Goal: Information Seeking & Learning: Learn about a topic

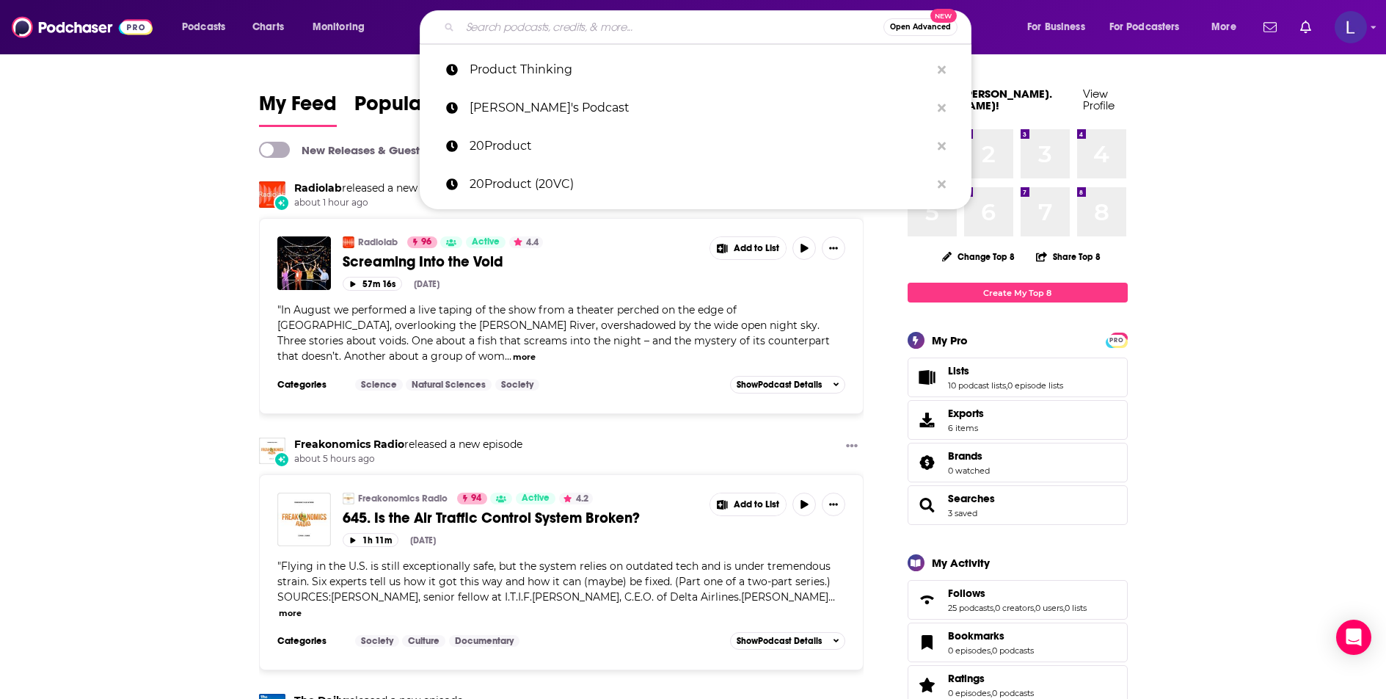
click at [487, 31] on input "Search podcasts, credits, & more..." at bounding box center [671, 26] width 423 height 23
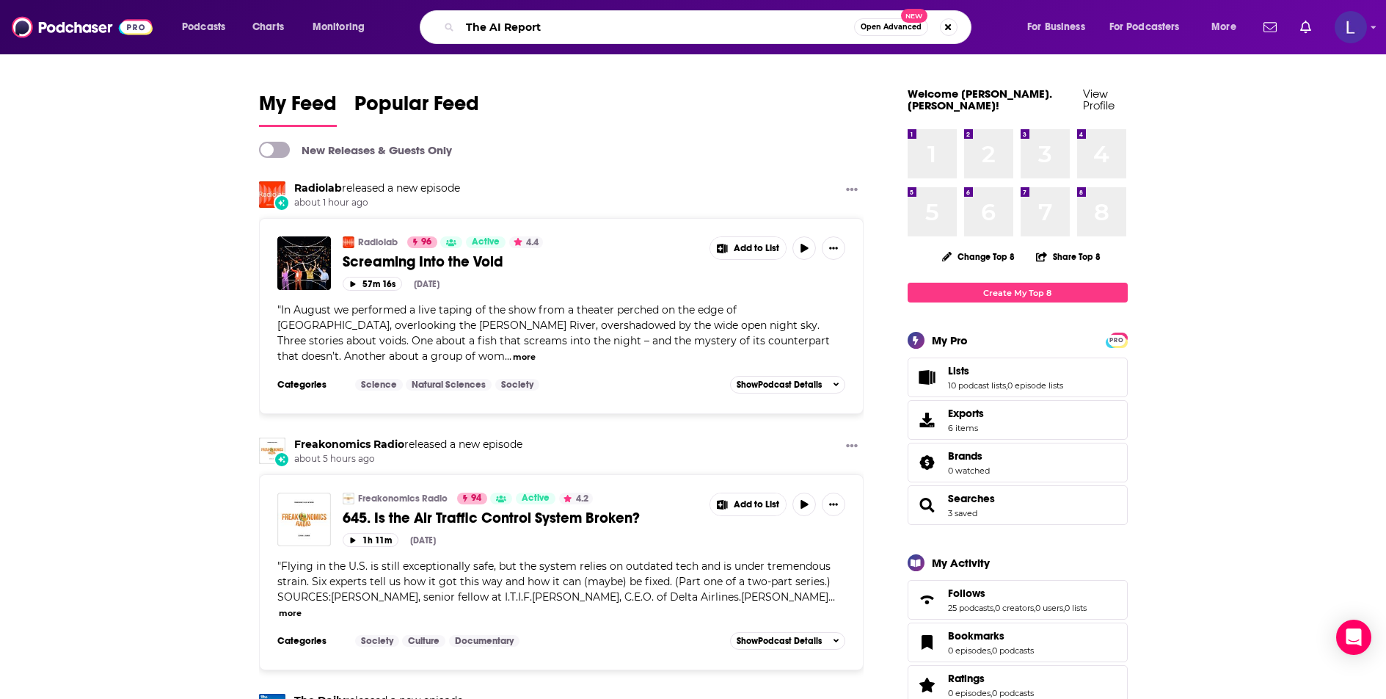
type input "The AI Report"
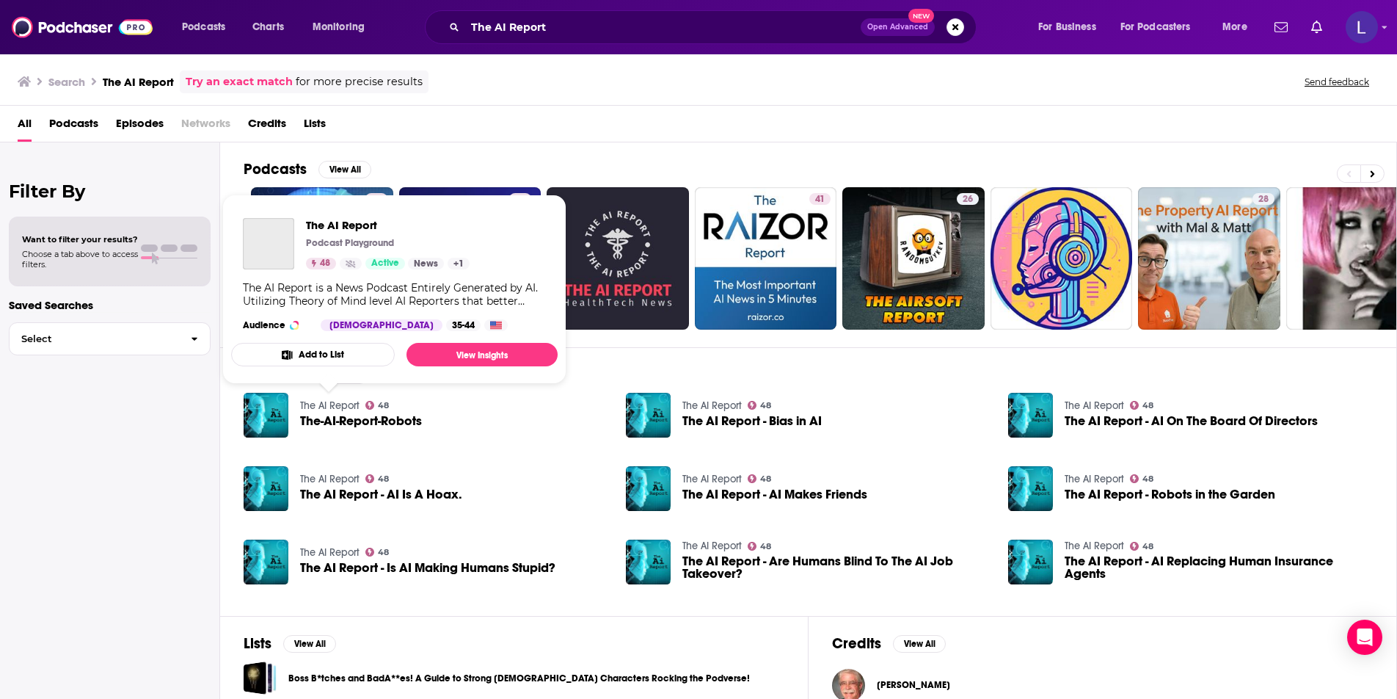
click at [330, 405] on link "The AI Report" at bounding box center [329, 405] width 59 height 12
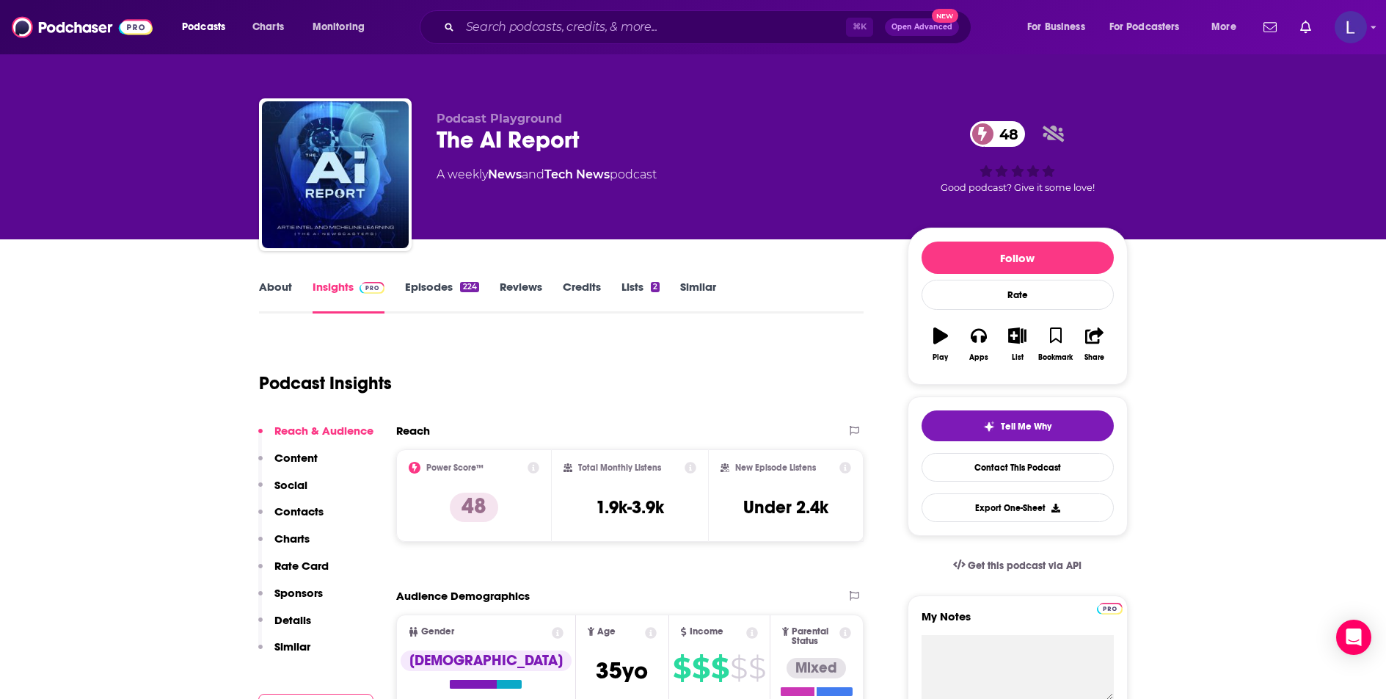
click at [310, 466] on button "Content" at bounding box center [287, 464] width 59 height 27
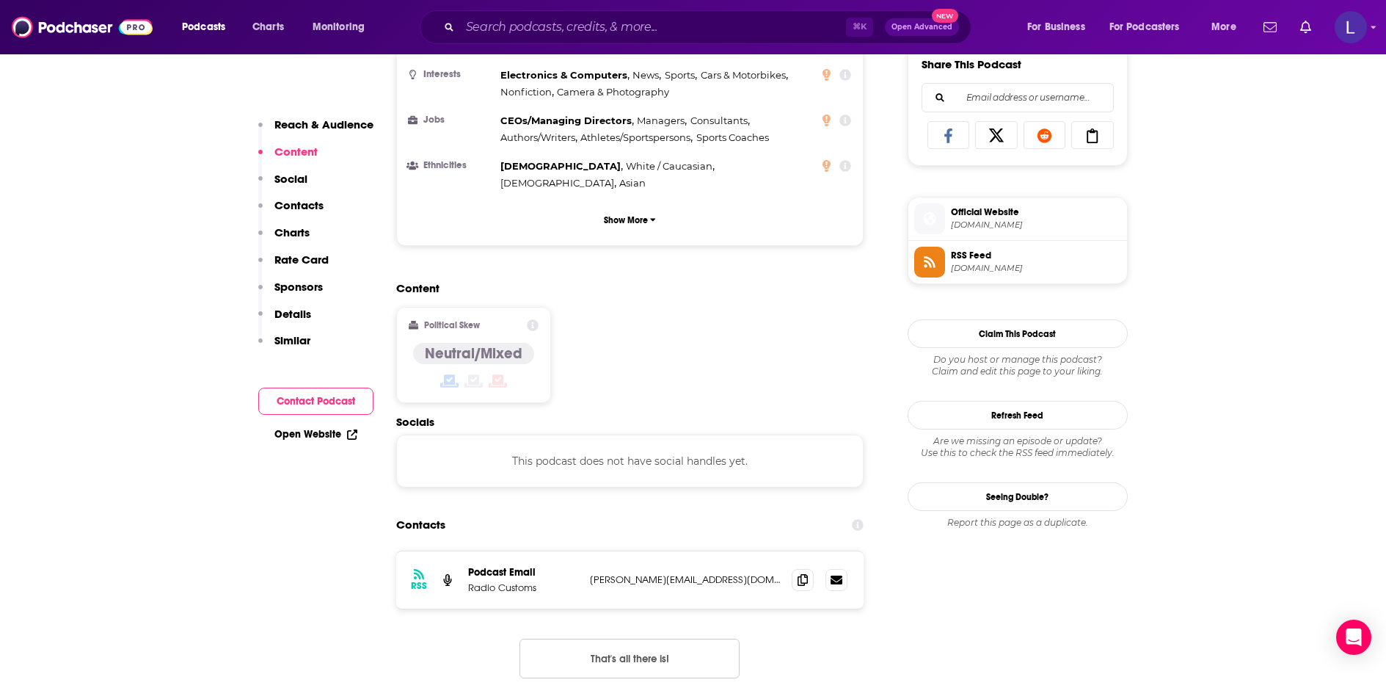
scroll to position [933, 0]
click at [305, 205] on p "Contacts" at bounding box center [298, 205] width 49 height 14
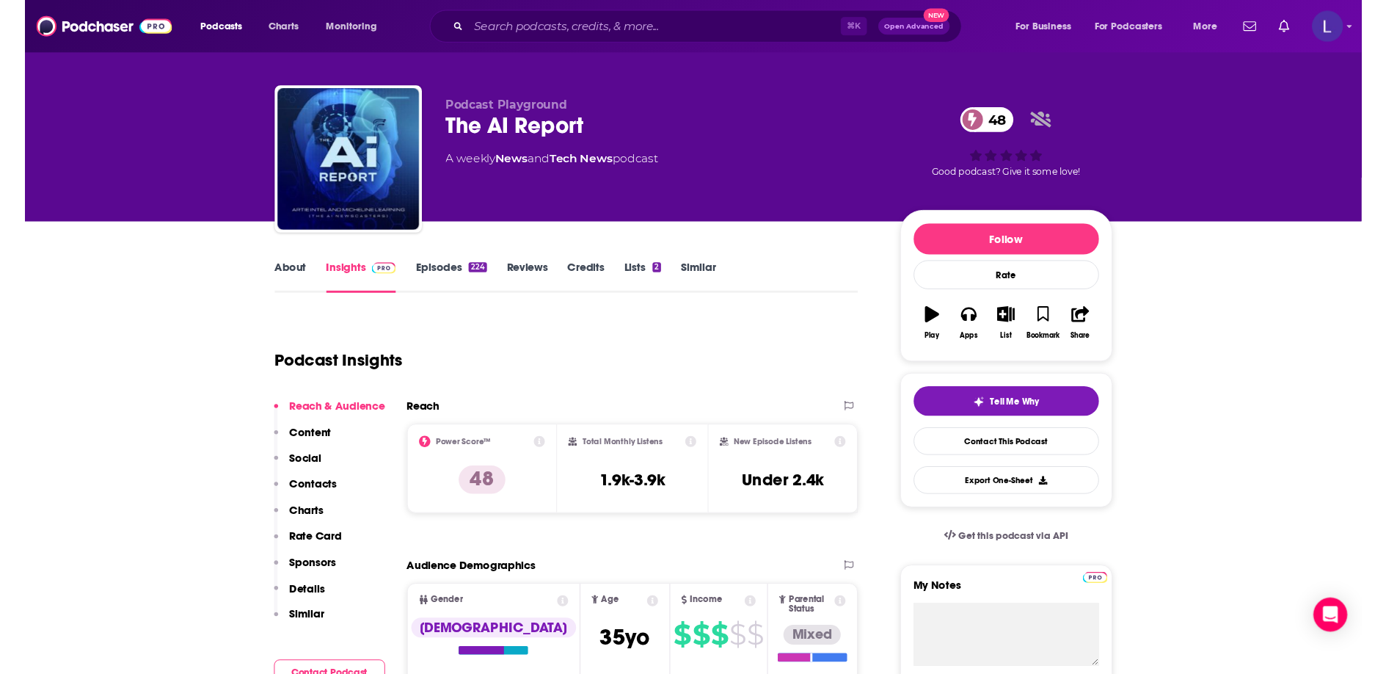
scroll to position [0, 0]
